Goal: Information Seeking & Learning: Learn about a topic

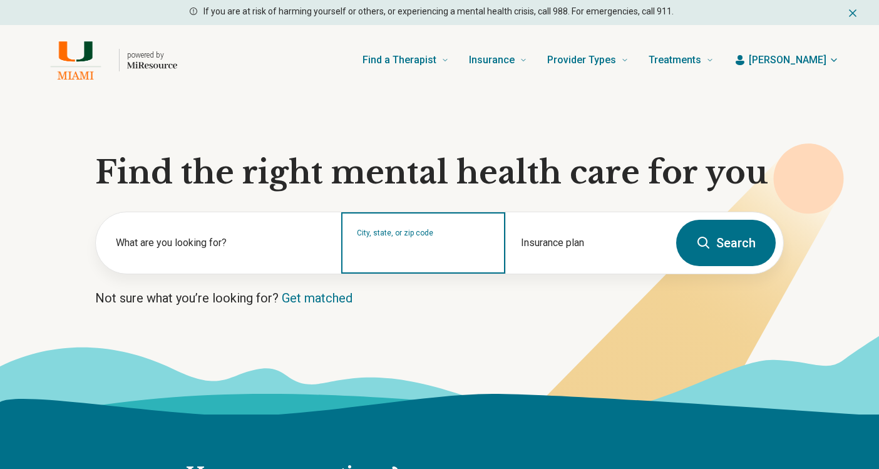
click at [441, 246] on input "City, state, or zip code" at bounding box center [423, 250] width 133 height 15
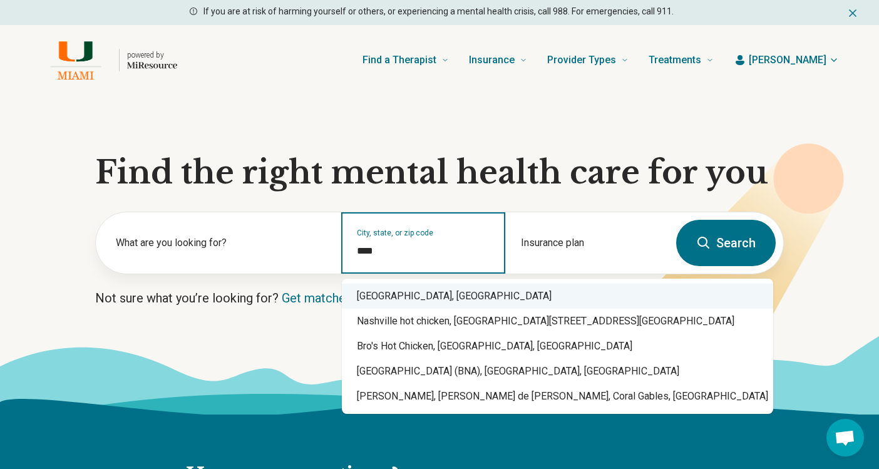
click at [426, 291] on div "Nashville, TN" at bounding box center [557, 295] width 431 height 25
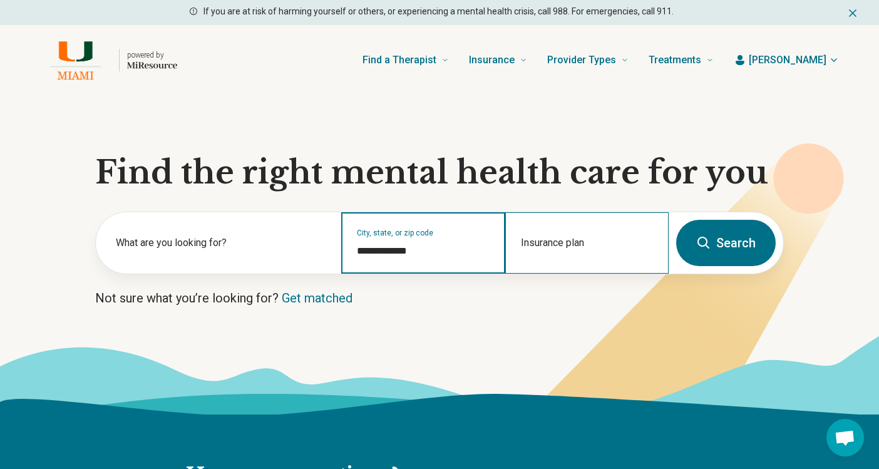
type input "**********"
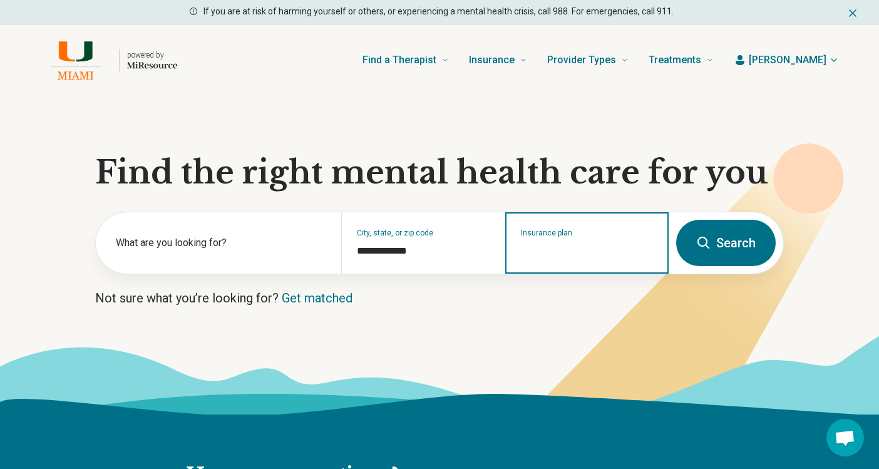
click at [567, 247] on input "Insurance plan" at bounding box center [587, 250] width 133 height 15
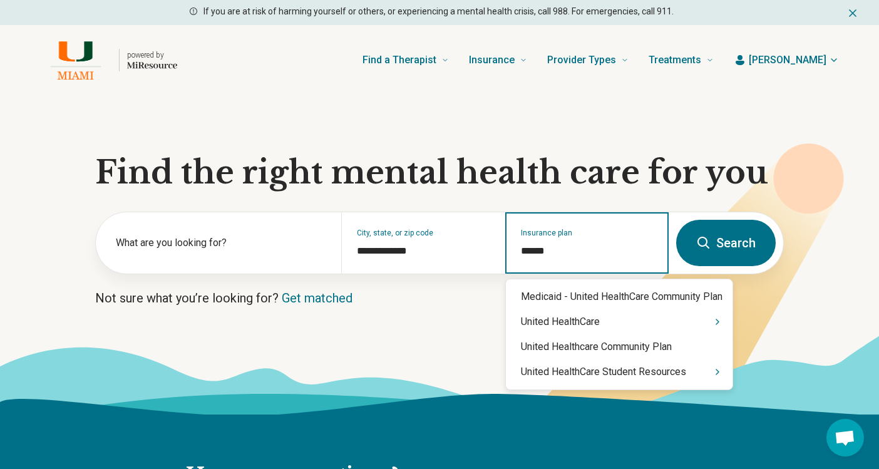
type input "******"
click at [563, 318] on div "United HealthCare" at bounding box center [619, 321] width 227 height 25
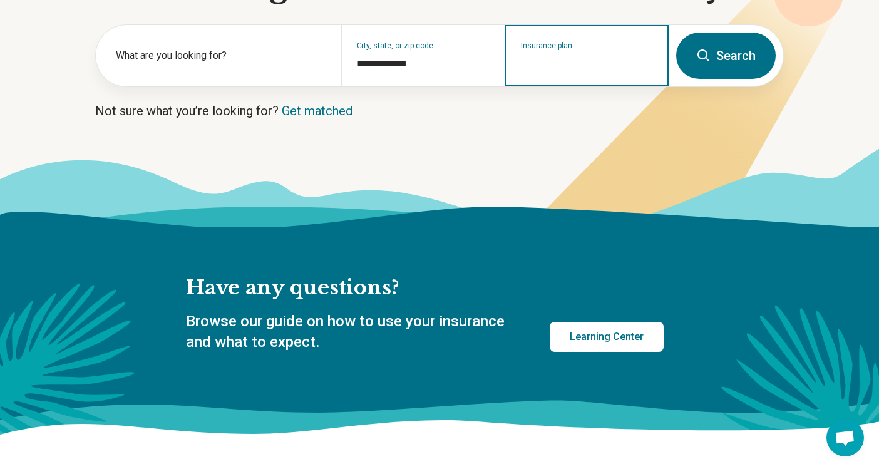
scroll to position [188, 0]
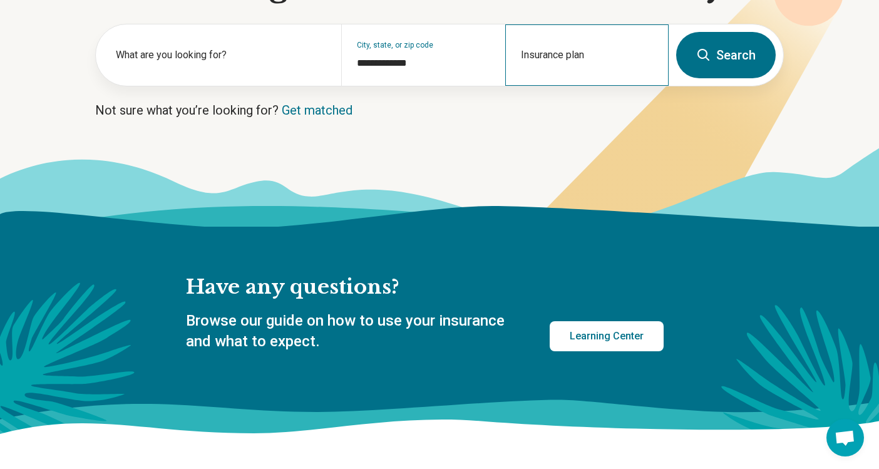
click at [556, 78] on div "Insurance plan" at bounding box center [586, 54] width 163 height 61
click at [559, 60] on input "Insurance plan" at bounding box center [587, 63] width 133 height 15
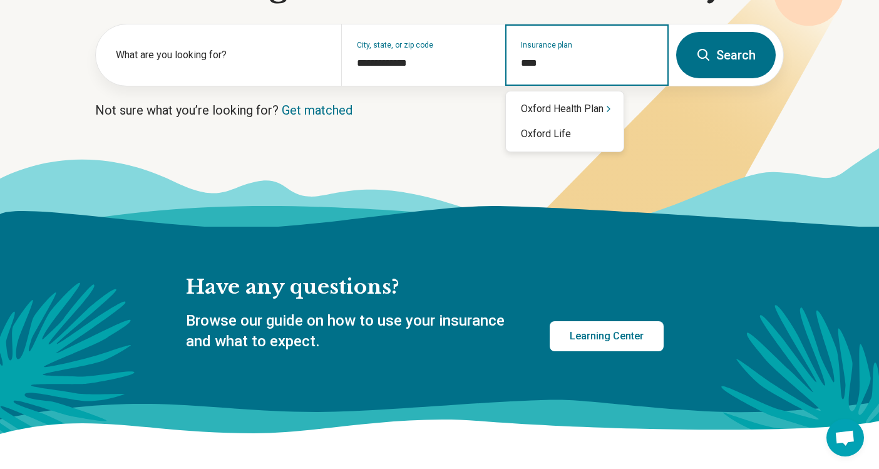
type input "*****"
click at [571, 109] on div "Oxford Health Plan" at bounding box center [565, 108] width 118 height 25
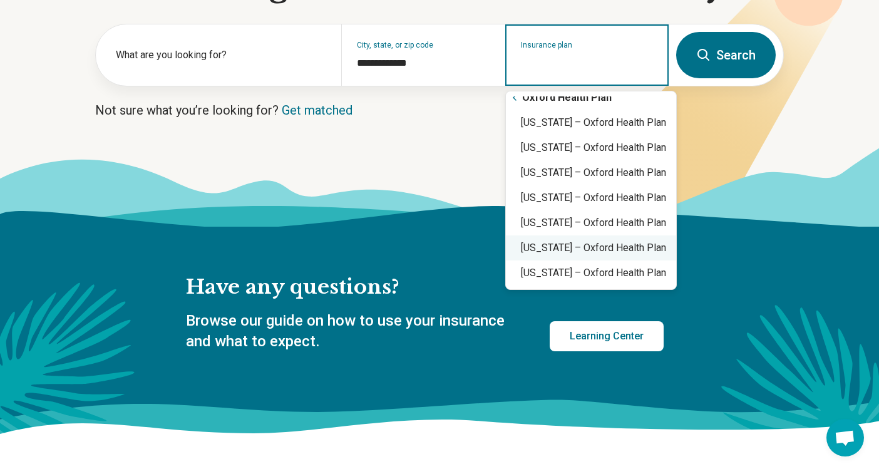
scroll to position [0, 0]
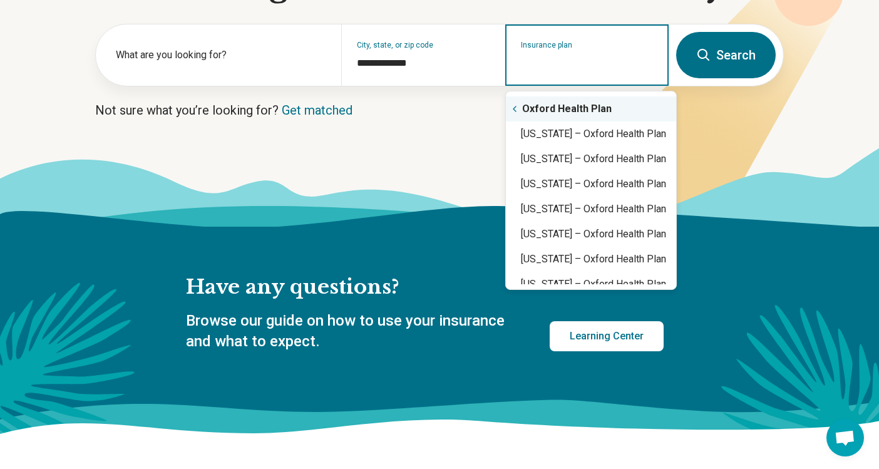
click at [578, 58] on input "Insurance plan" at bounding box center [587, 63] width 133 height 15
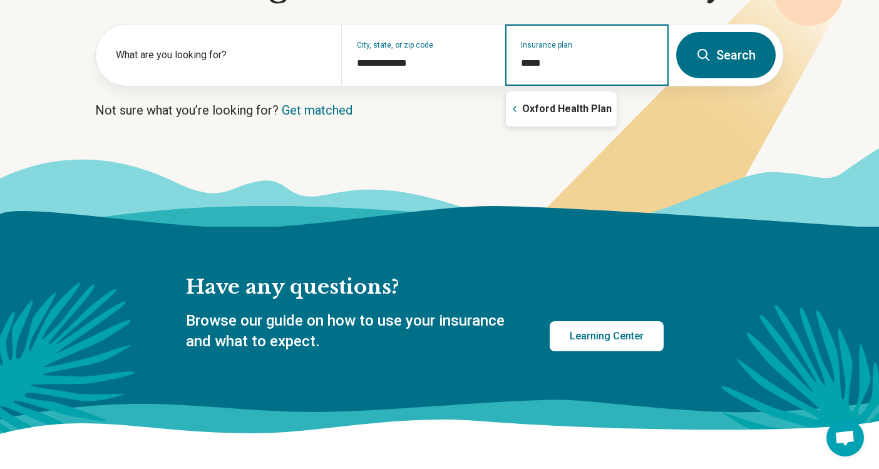
type input "******"
click at [533, 110] on div "Oxford Health Plan" at bounding box center [561, 108] width 111 height 25
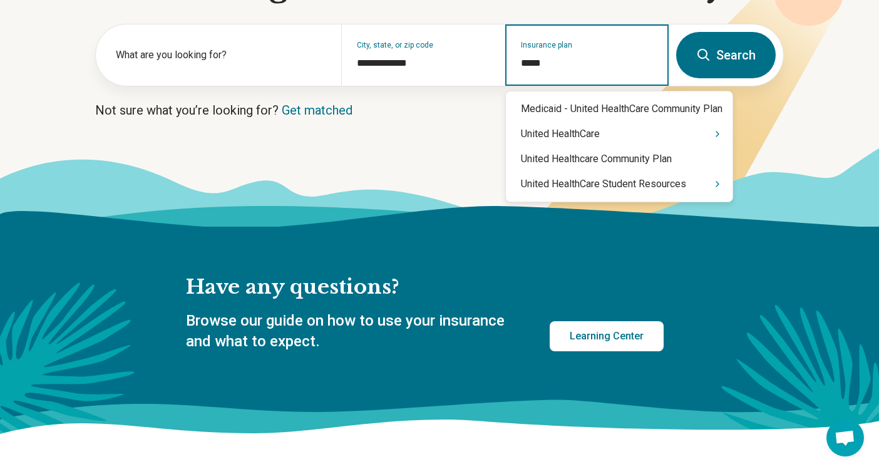
type input "******"
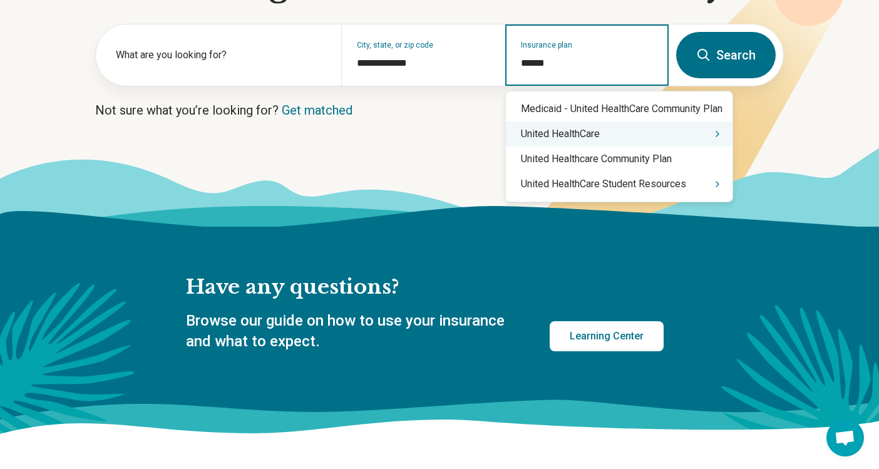
click at [549, 136] on div "United HealthCare" at bounding box center [619, 133] width 227 height 25
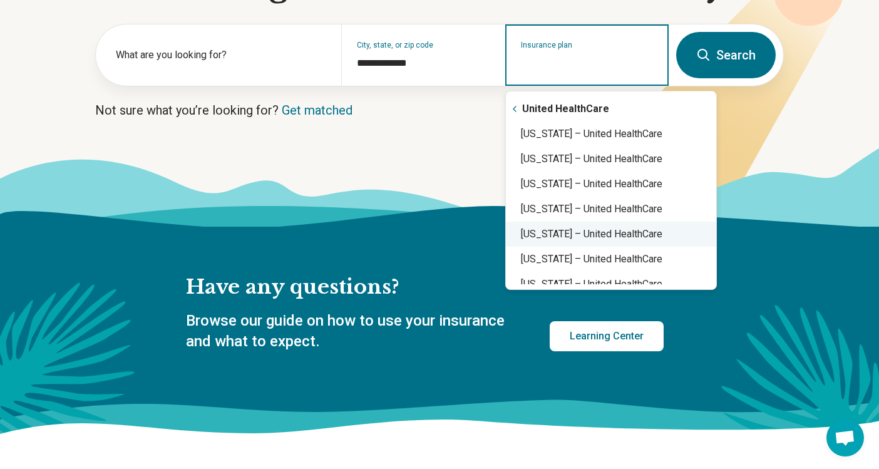
click at [586, 238] on div "Florida – United HealthCare" at bounding box center [611, 234] width 210 height 25
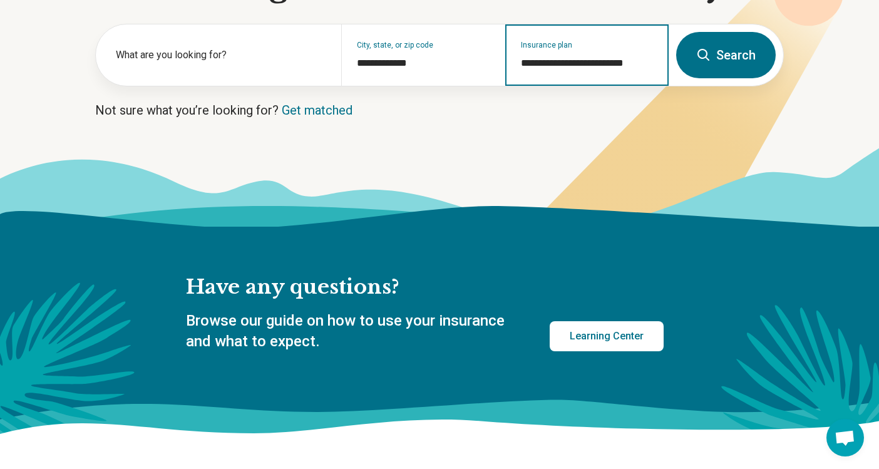
type input "**********"
click at [705, 51] on icon at bounding box center [703, 55] width 15 height 15
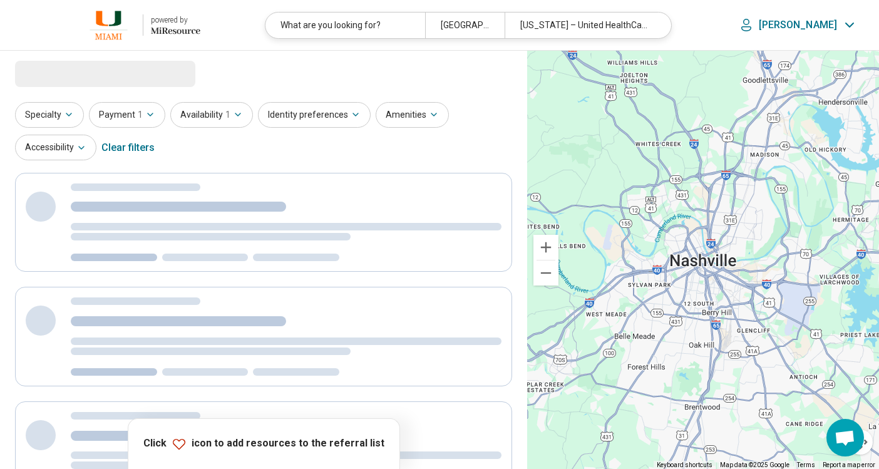
select select "***"
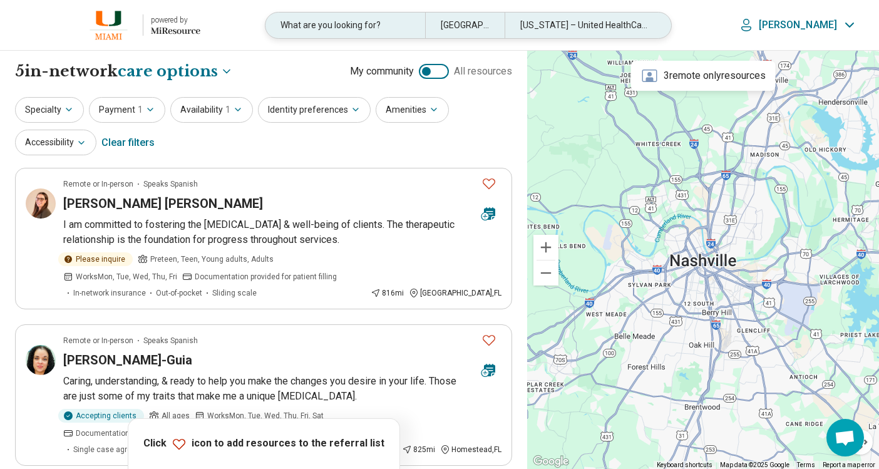
click at [412, 24] on div "What are you looking for?" at bounding box center [344, 26] width 159 height 26
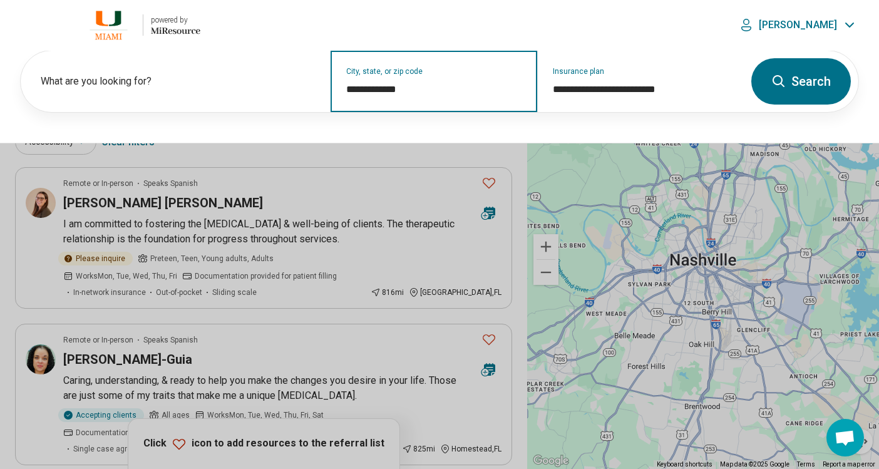
click at [436, 84] on input "**********" at bounding box center [434, 89] width 176 height 15
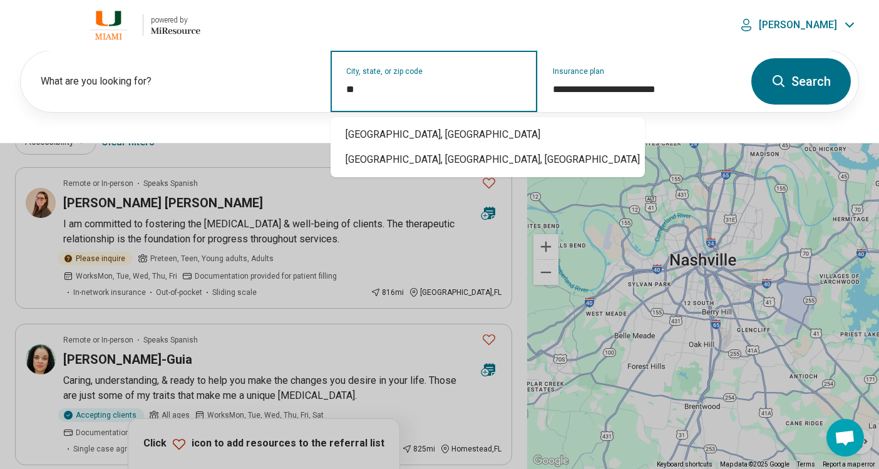
type input "*"
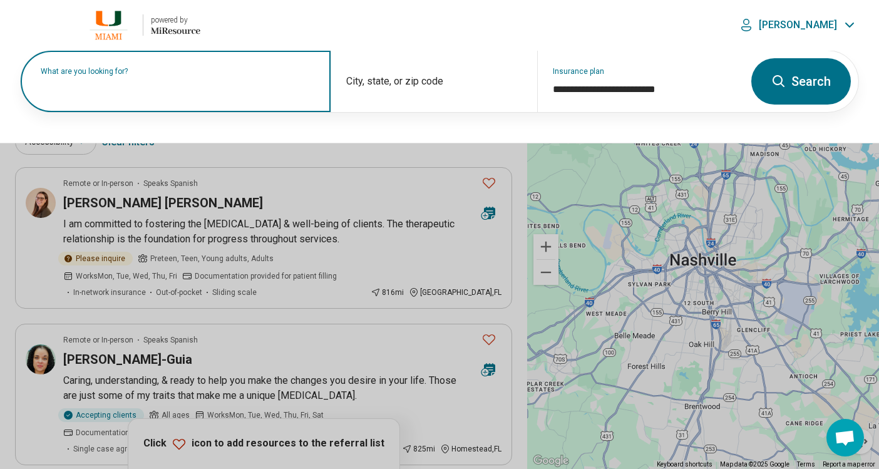
click at [220, 94] on input "text" at bounding box center [178, 87] width 275 height 15
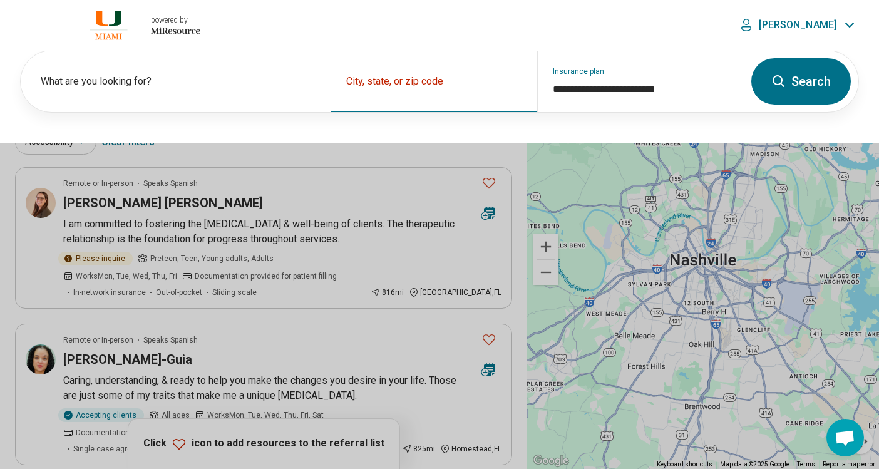
click at [402, 77] on div "City, state, or zip code" at bounding box center [433, 81] width 207 height 61
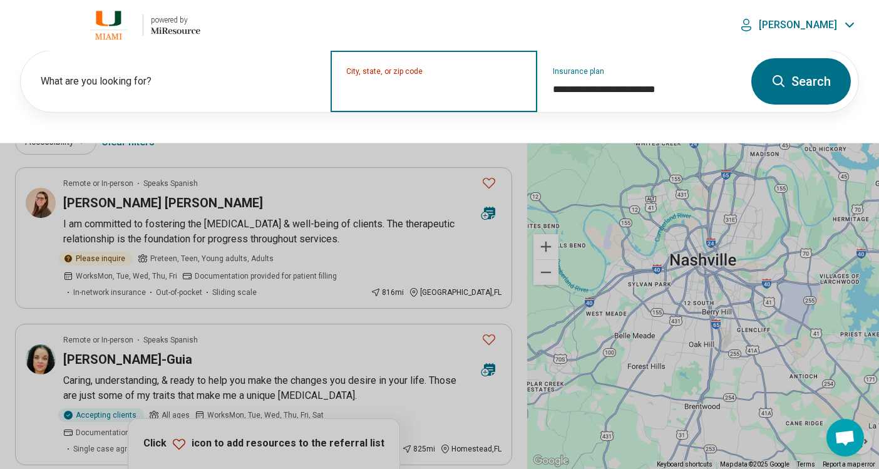
type input "*"
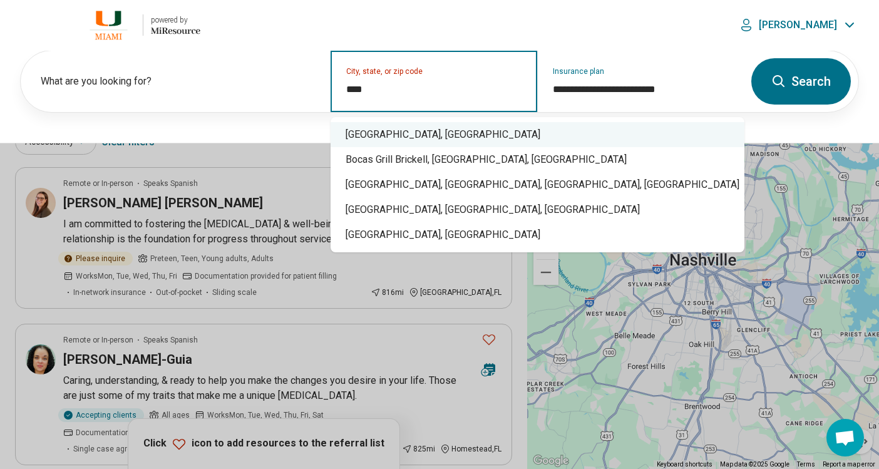
click at [374, 131] on div "Boca Raton, FL" at bounding box center [537, 134] width 414 height 25
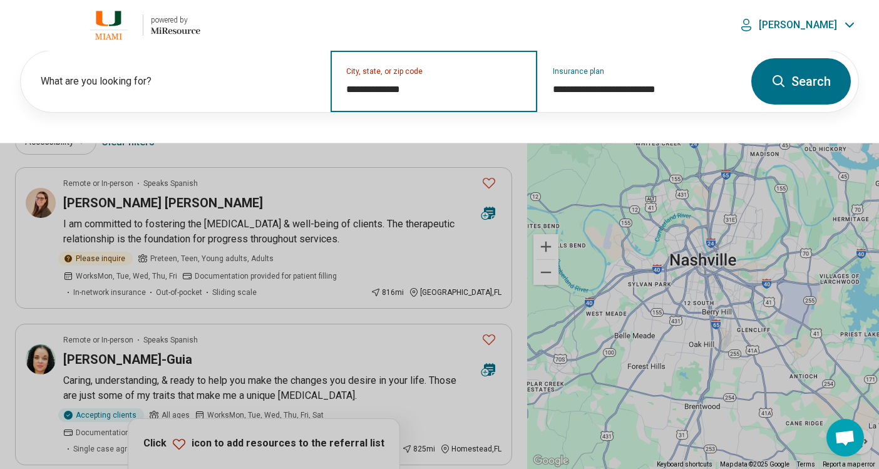
type input "**********"
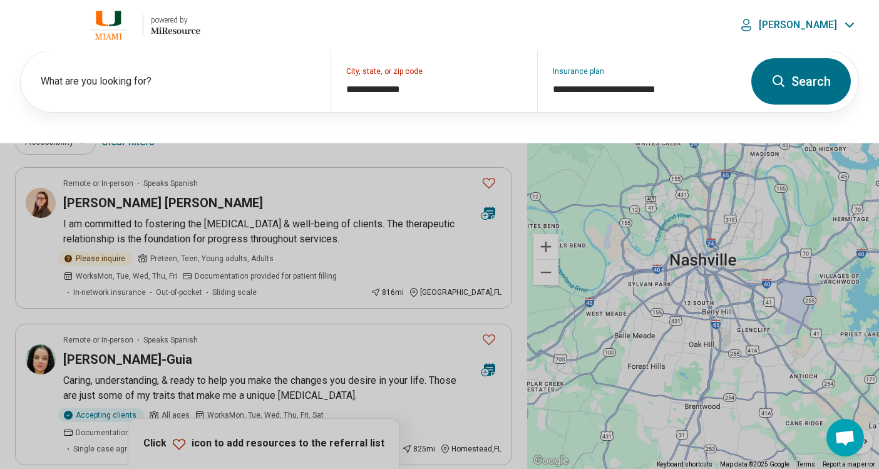
click at [802, 89] on button "Search" at bounding box center [800, 81] width 99 height 46
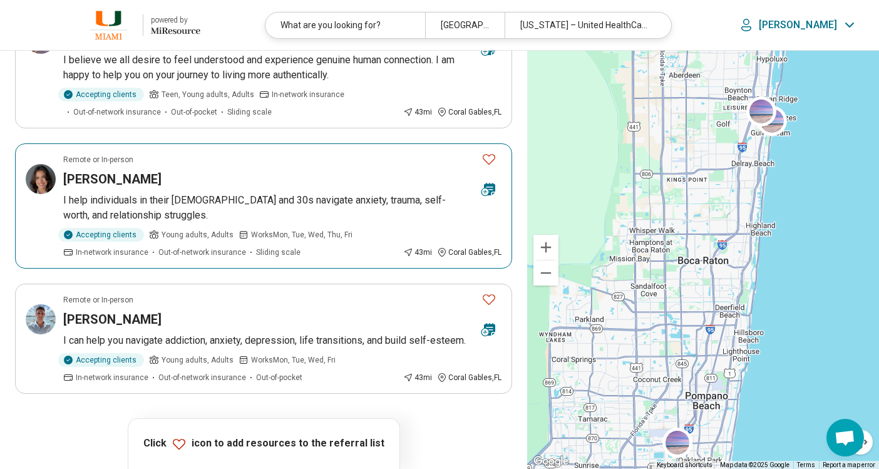
scroll to position [1189, 0]
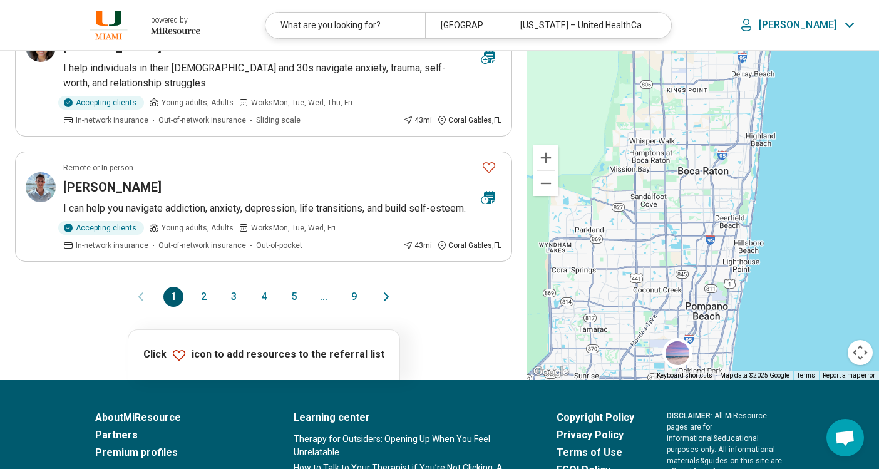
click at [203, 287] on button "2" at bounding box center [203, 297] width 20 height 20
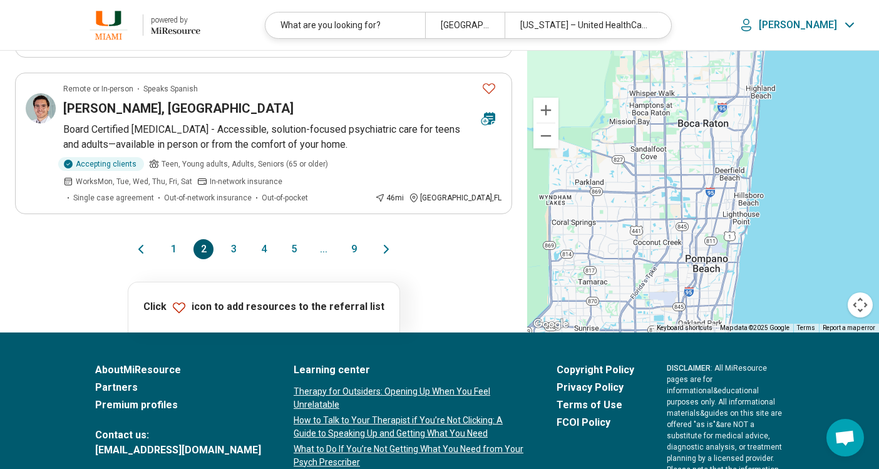
click at [231, 239] on button "3" at bounding box center [233, 249] width 20 height 20
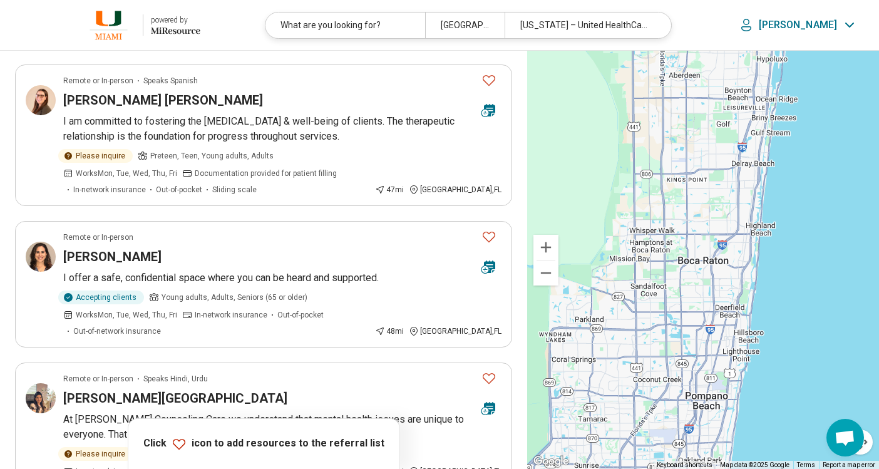
scroll to position [438, 0]
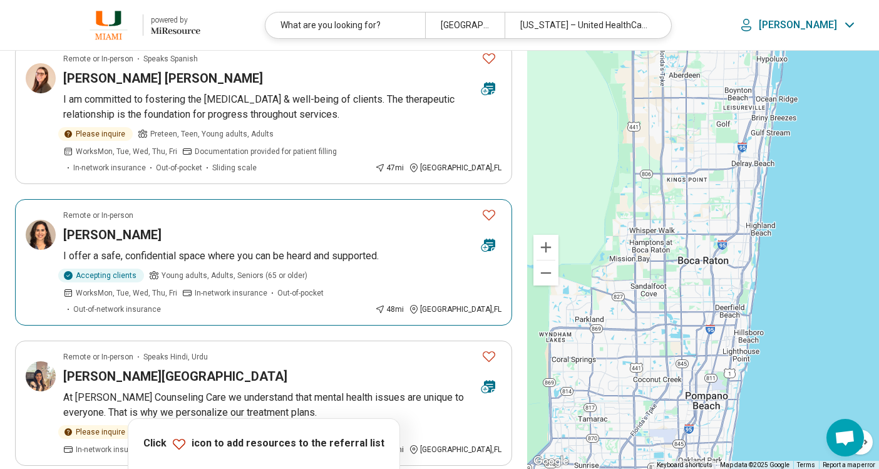
click at [225, 226] on div "[PERSON_NAME]" at bounding box center [267, 235] width 408 height 18
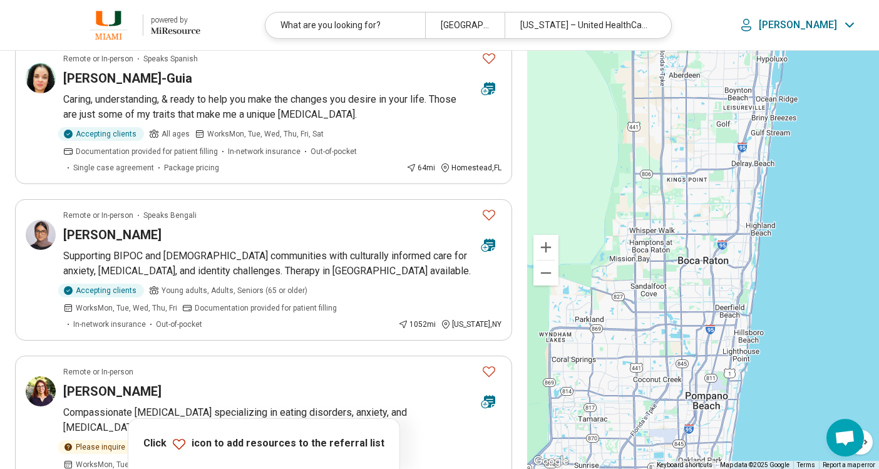
scroll to position [1001, 0]
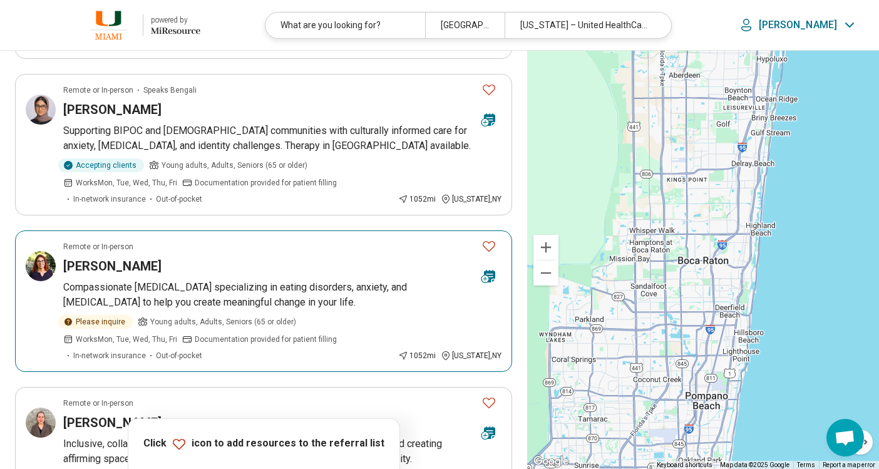
click at [315, 280] on p "Compassionate psychiatrist specializing in eating disorders, anxiety, and depre…" at bounding box center [282, 295] width 438 height 30
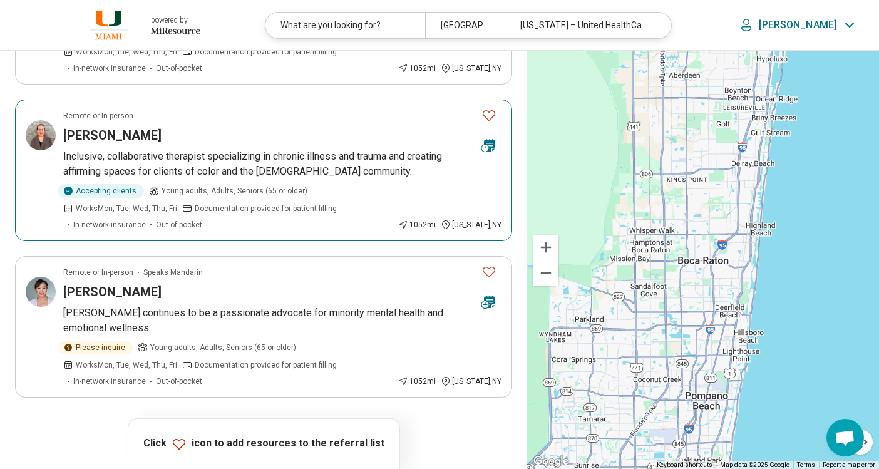
scroll to position [1314, 0]
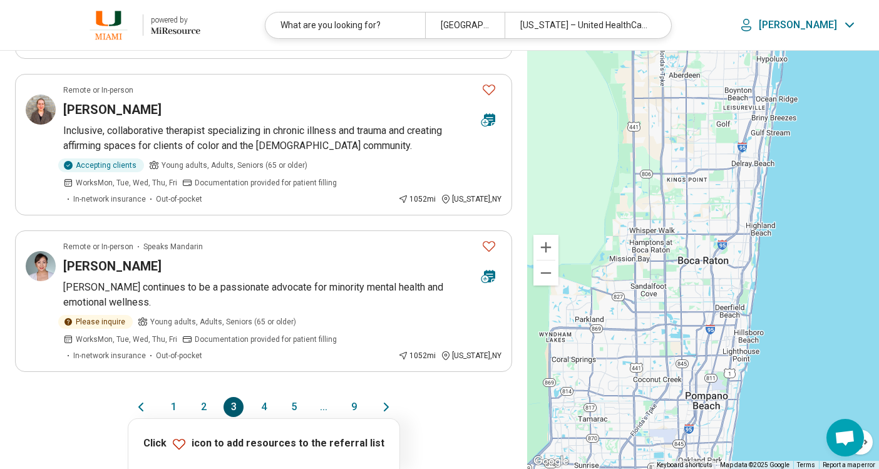
click at [258, 397] on button "4" at bounding box center [263, 407] width 20 height 20
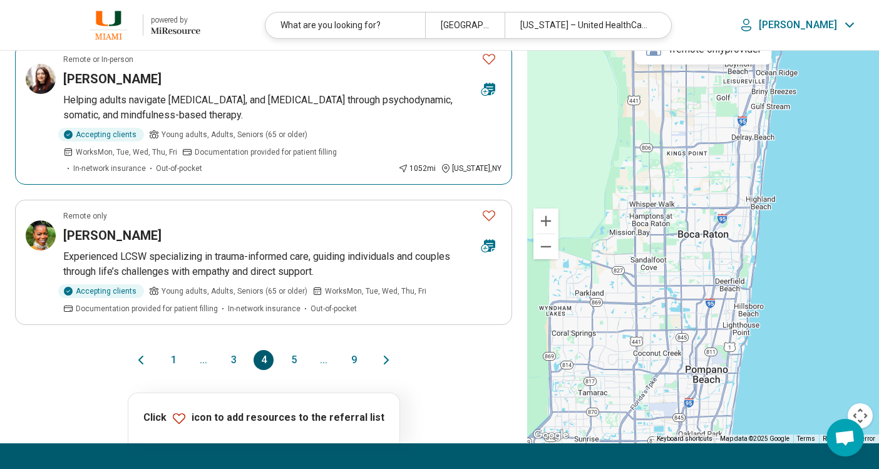
scroll to position [1377, 0]
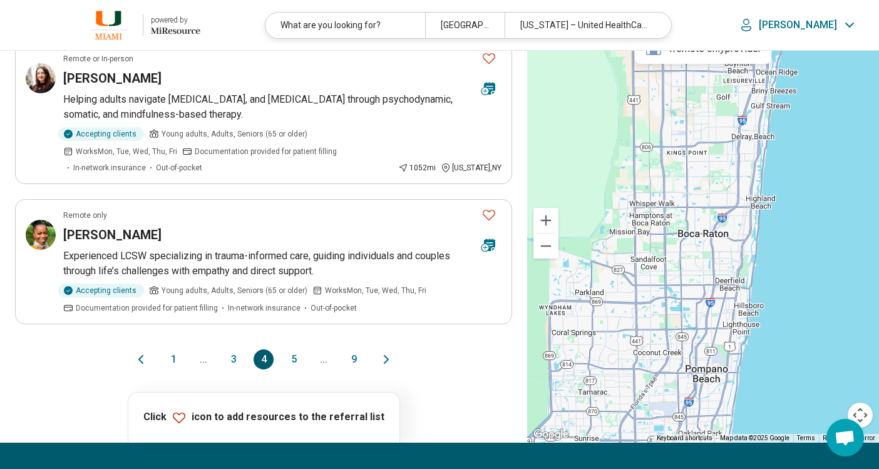
click at [287, 352] on button "5" at bounding box center [293, 359] width 20 height 20
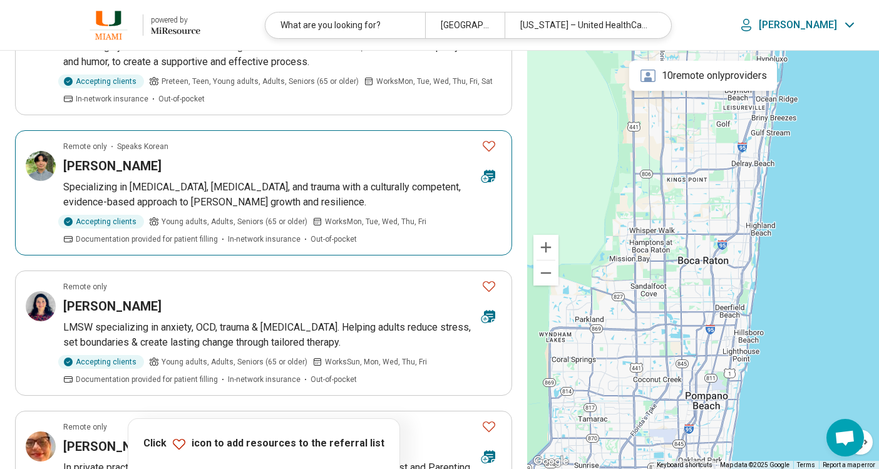
scroll to position [501, 0]
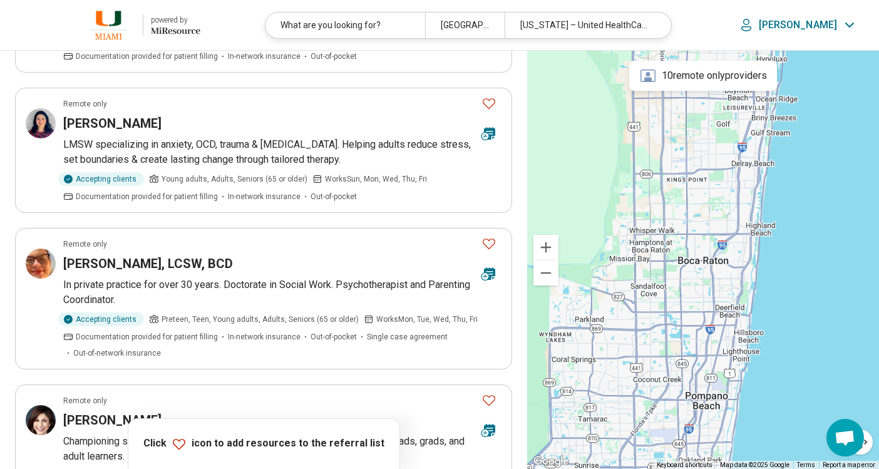
click at [753, 29] on icon at bounding box center [745, 25] width 15 height 15
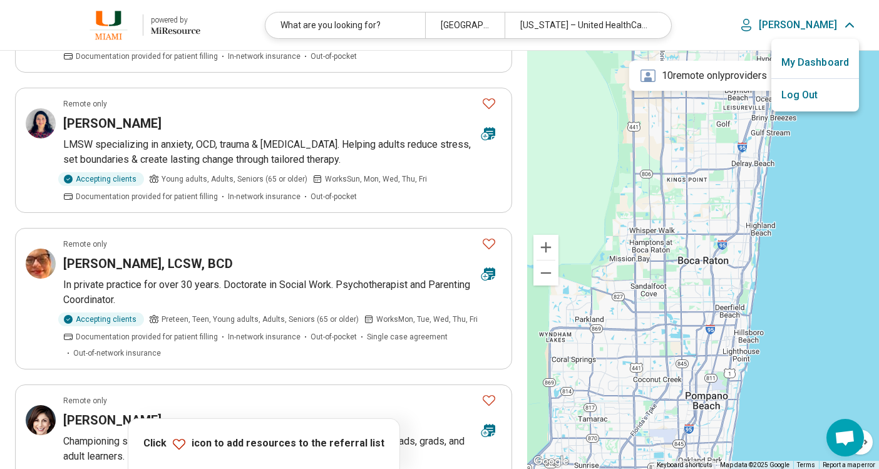
click at [828, 17] on div "[PERSON_NAME]" at bounding box center [798, 25] width 122 height 19
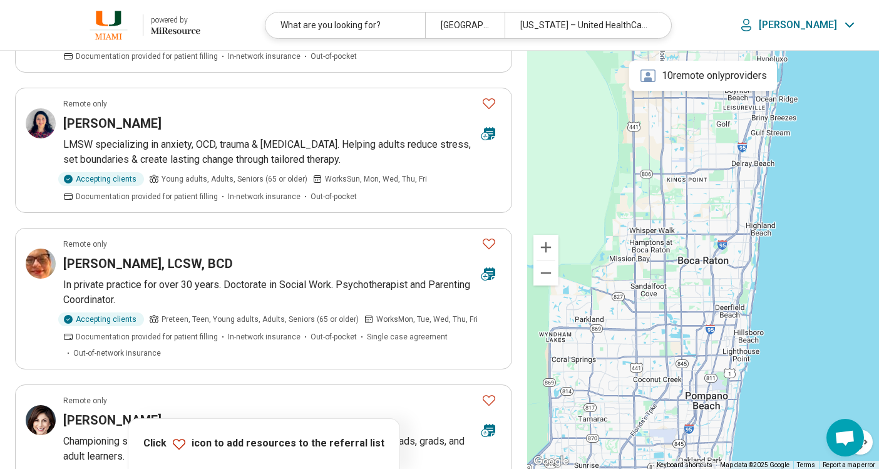
click at [142, 19] on link "powered by Miresource logo" at bounding box center [110, 25] width 180 height 30
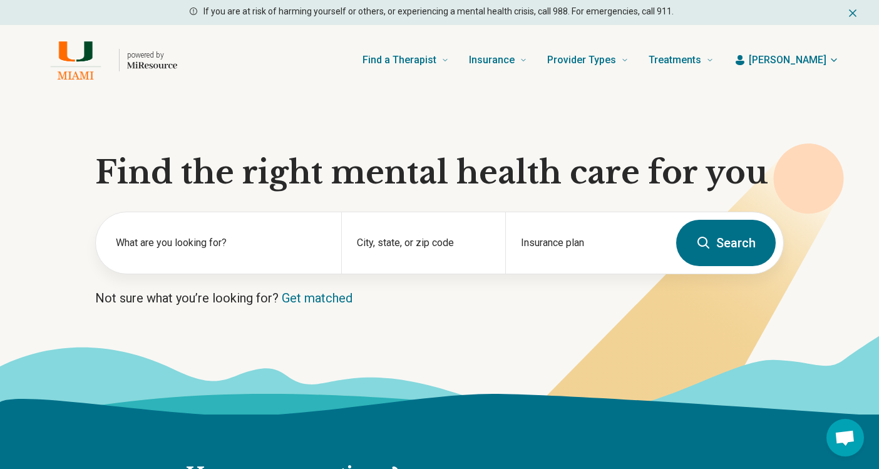
click at [814, 56] on span "[PERSON_NAME]" at bounding box center [787, 60] width 78 height 15
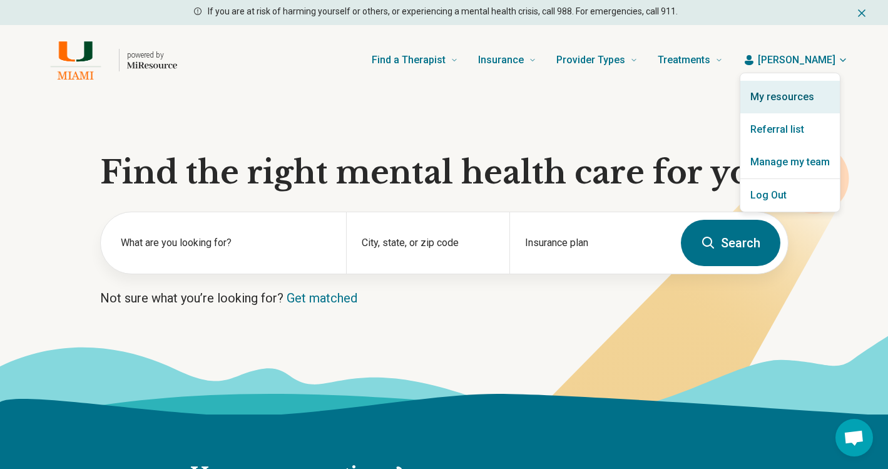
click at [799, 99] on link "My resources" at bounding box center [789, 97] width 99 height 33
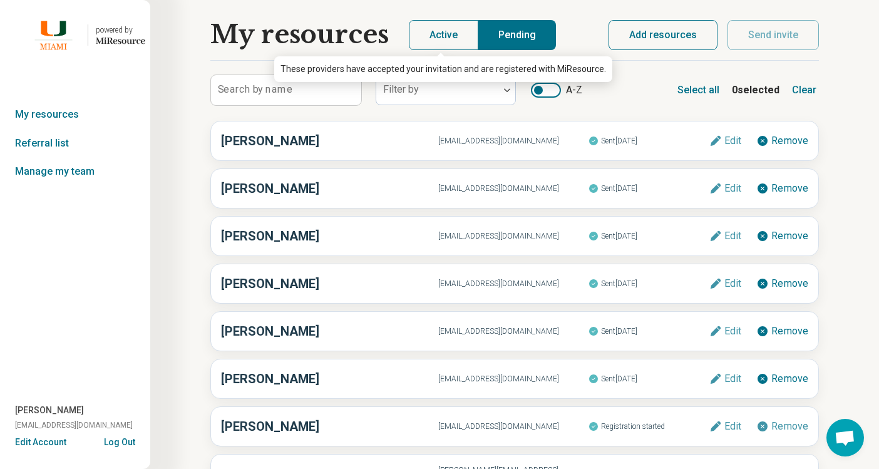
click at [442, 41] on button "Active" at bounding box center [443, 35] width 69 height 30
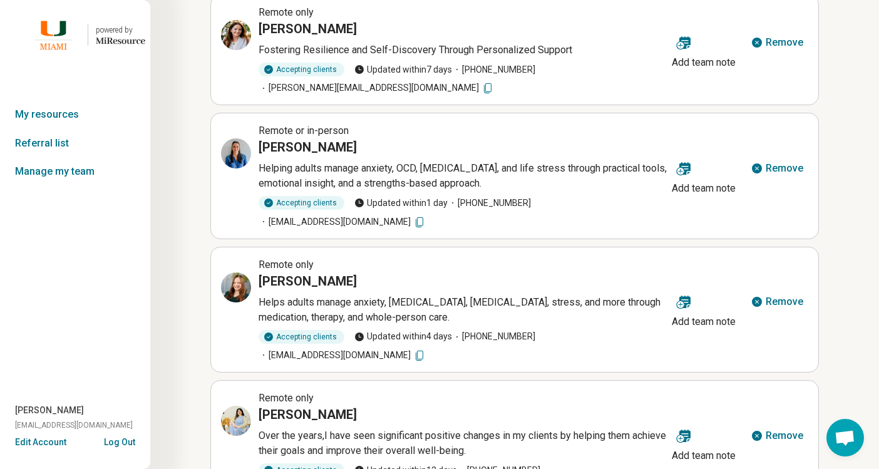
scroll to position [631, 0]
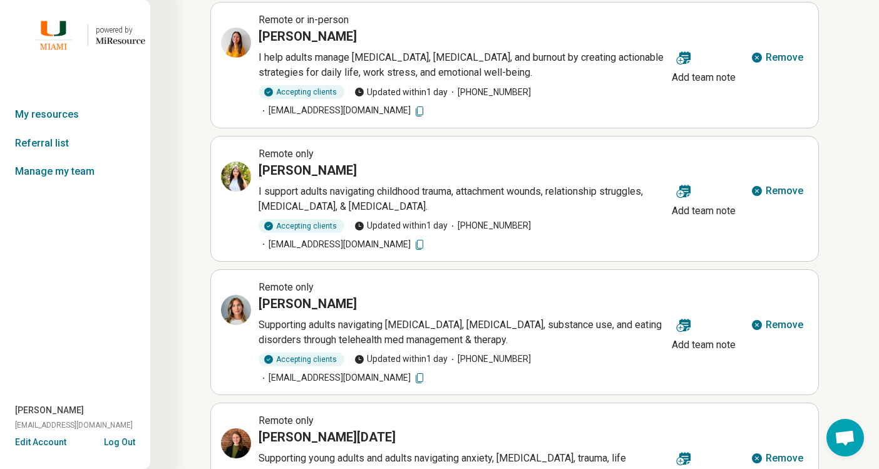
scroll to position [0, 0]
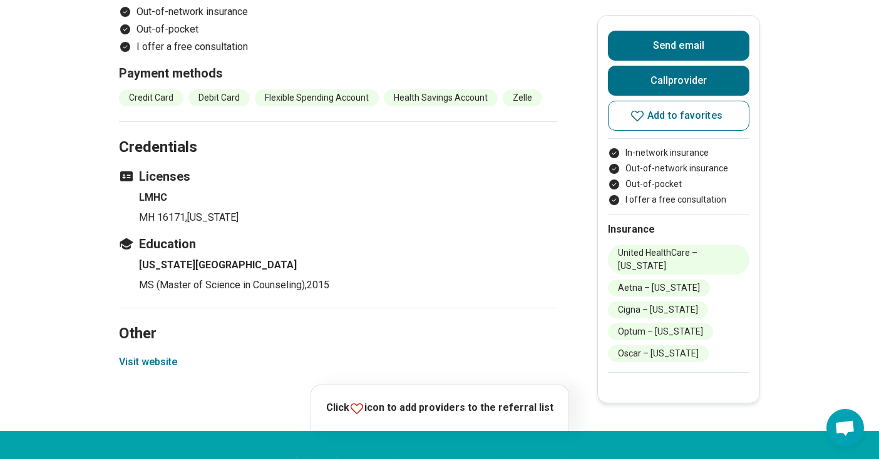
scroll to position [1252, 0]
